Goal: Navigation & Orientation: Find specific page/section

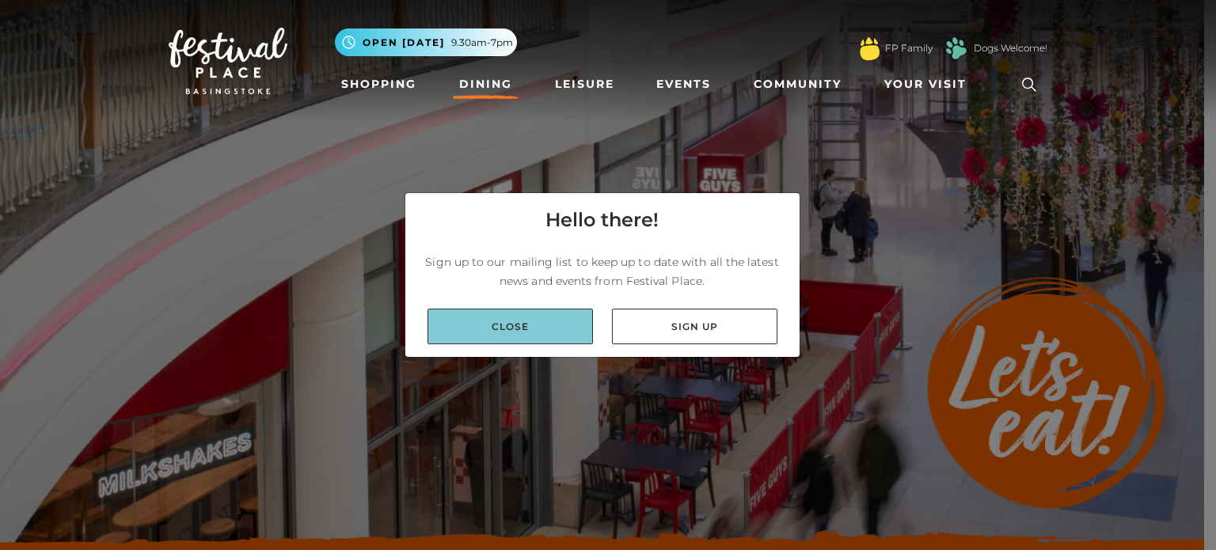
click at [568, 332] on link "Close" at bounding box center [510, 327] width 165 height 36
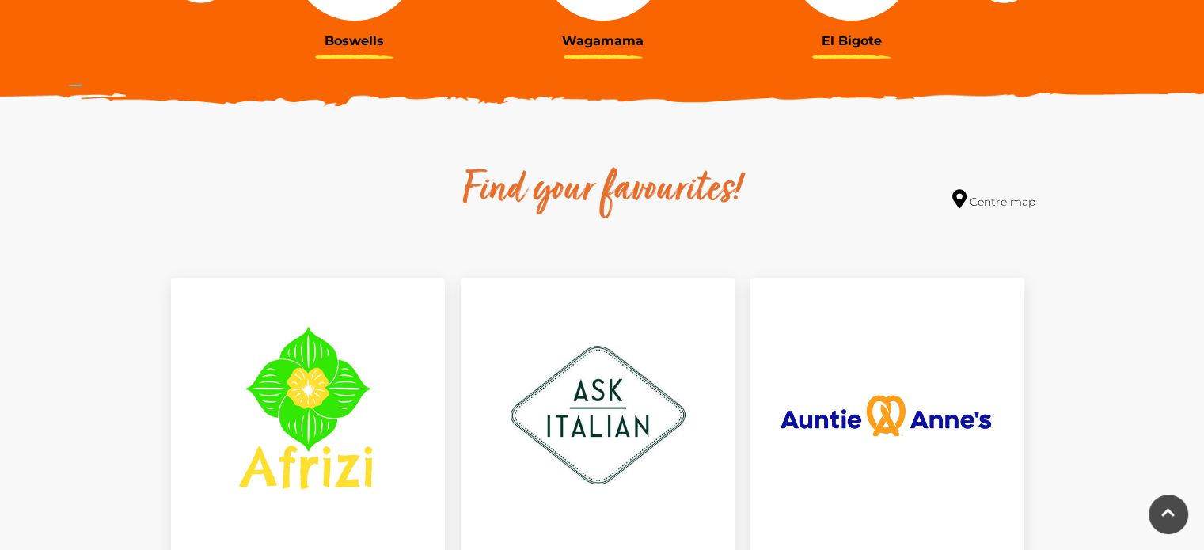
scroll to position [772, 0]
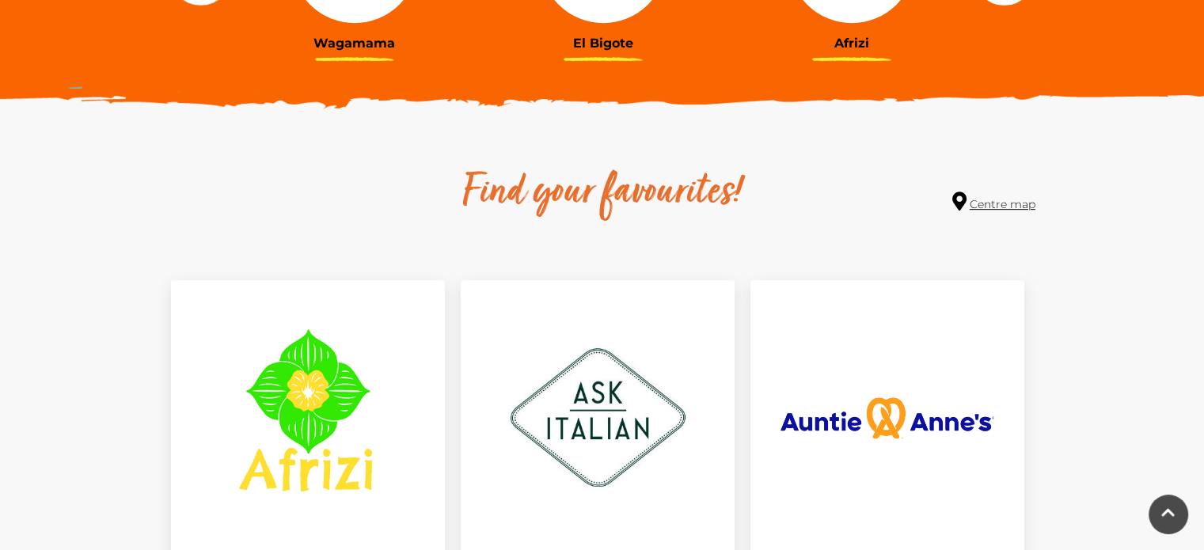
click at [1016, 202] on link "Centre map" at bounding box center [994, 202] width 83 height 21
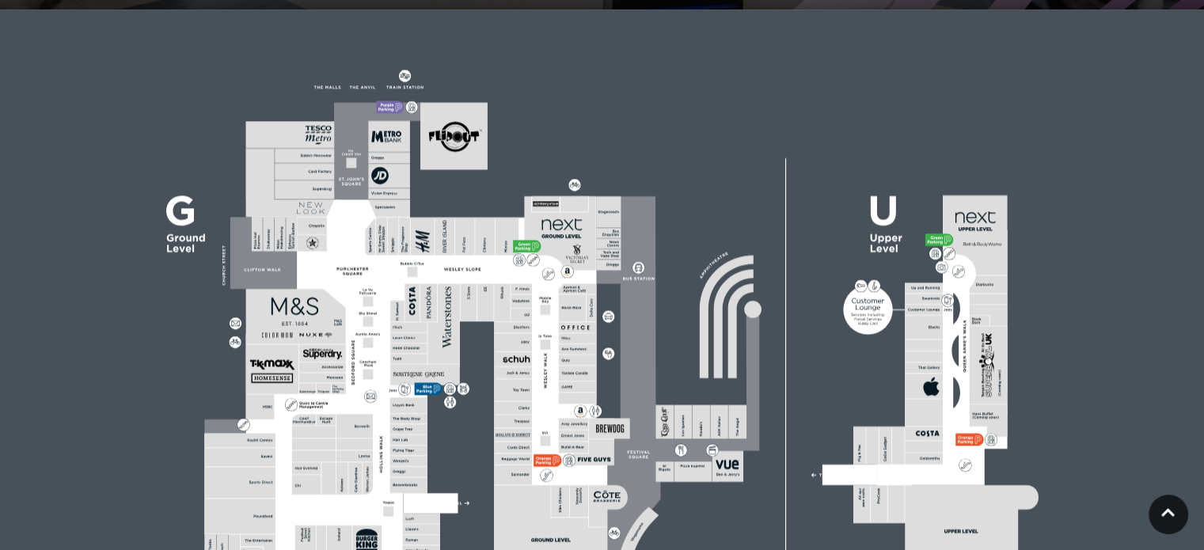
scroll to position [493, 0]
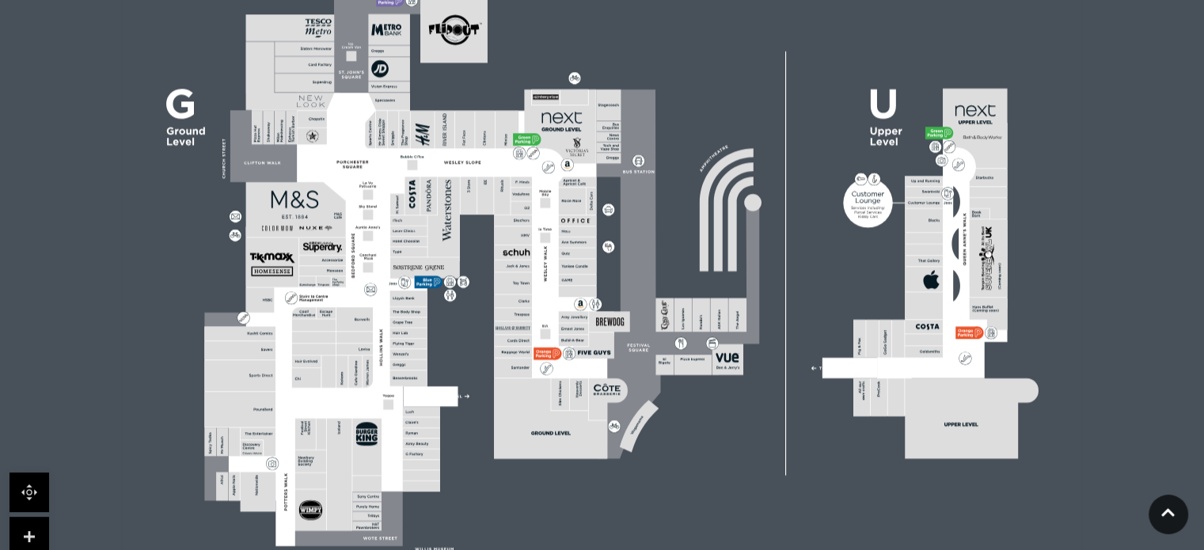
click at [699, 326] on rect at bounding box center [701, 316] width 17 height 34
click at [29, 534] on link at bounding box center [30, 537] width 40 height 40
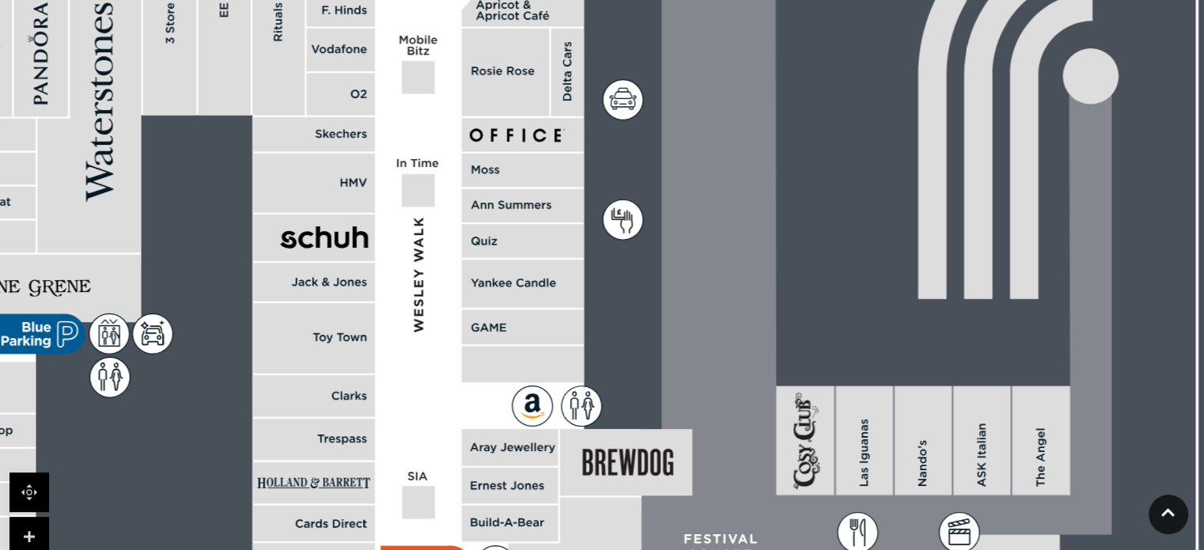
click at [29, 534] on link at bounding box center [30, 537] width 40 height 40
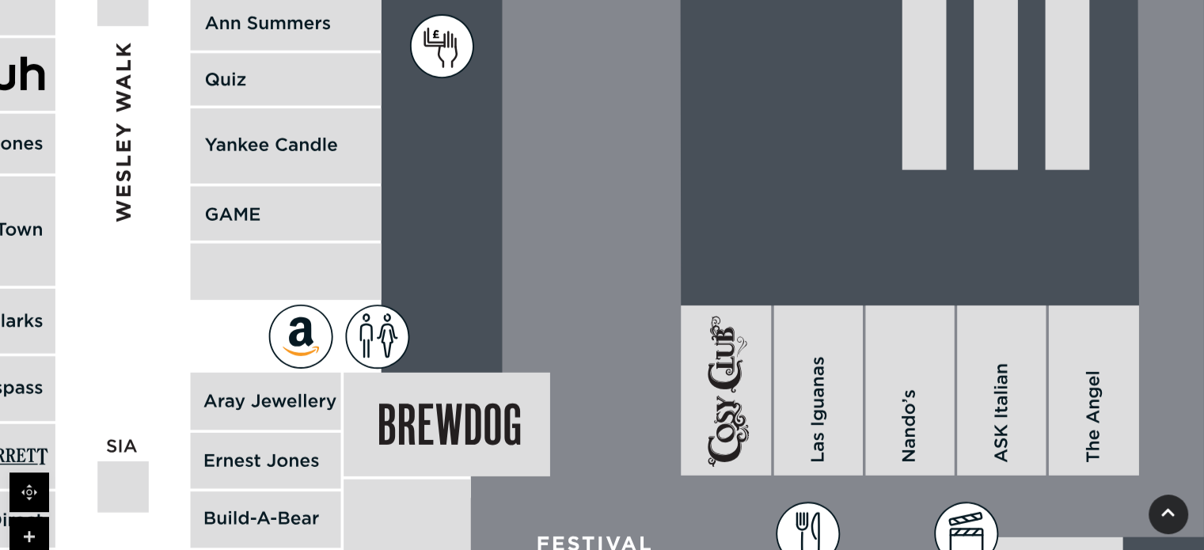
drag, startPoint x: 936, startPoint y: 351, endPoint x: 730, endPoint y: 185, distance: 264.6
click at [731, 185] on rect at bounding box center [410, 107] width 4850 height 3421
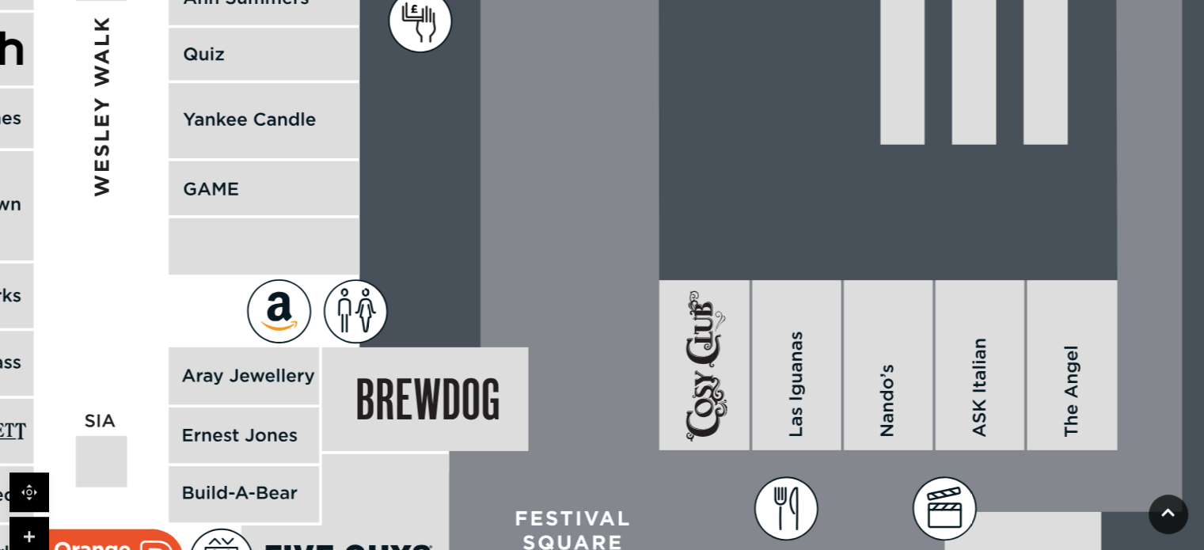
drag, startPoint x: 888, startPoint y: 298, endPoint x: 778, endPoint y: 202, distance: 145.3
click at [844, 280] on rect at bounding box center [888, 365] width 89 height 170
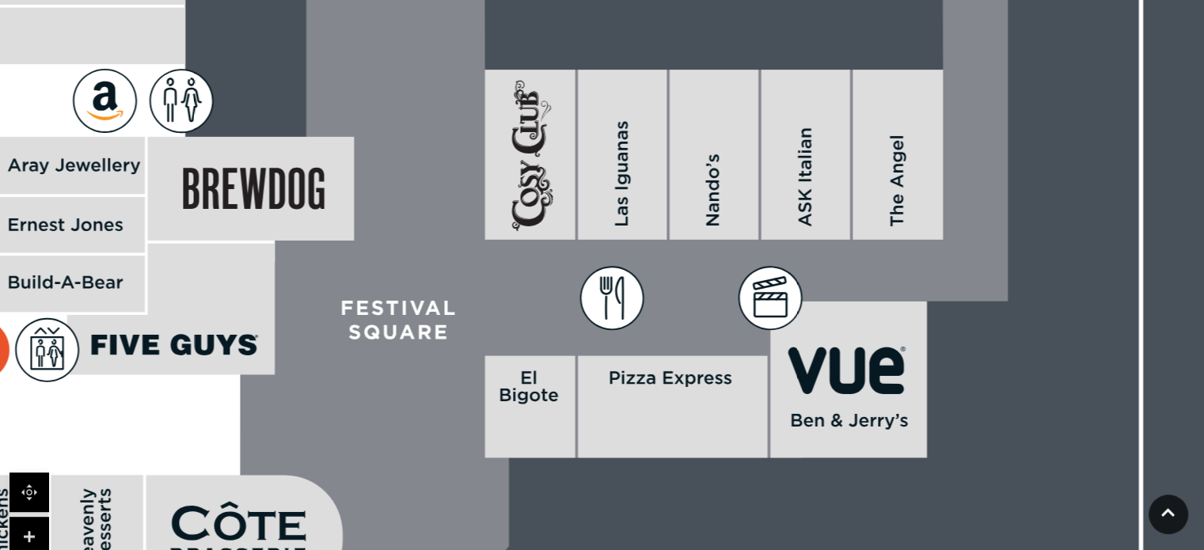
drag, startPoint x: 836, startPoint y: 183, endPoint x: 829, endPoint y: 142, distance: 41.8
click at [829, 142] on rect at bounding box center [805, 155] width 89 height 170
